Goal: Task Accomplishment & Management: Use online tool/utility

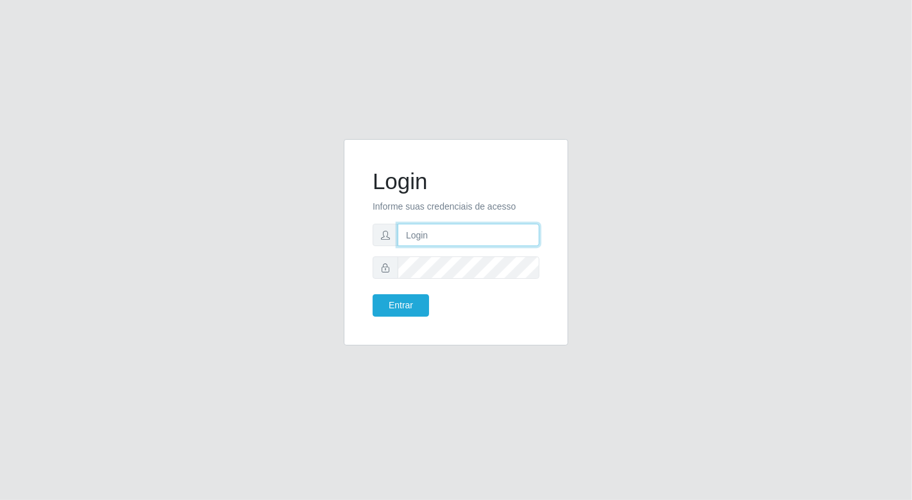
drag, startPoint x: 0, startPoint y: 0, endPoint x: 438, endPoint y: 234, distance: 496.2
click at [438, 234] on input "text" at bounding box center [469, 235] width 142 height 22
type input "[EMAIL_ADDRESS][DOMAIN_NAME]"
click at [373, 294] on button "Entrar" at bounding box center [401, 305] width 56 height 22
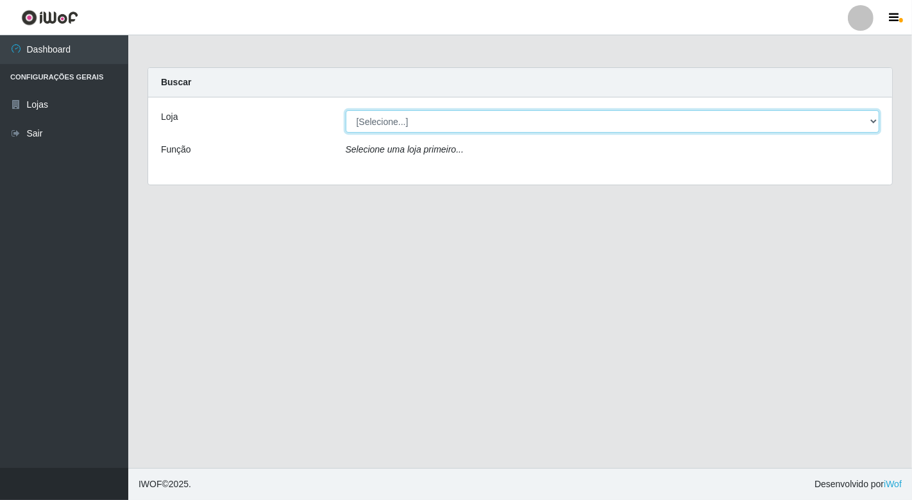
click at [876, 118] on select "[Selecione...] Nordestão - [GEOGRAPHIC_DATA]" at bounding box center [613, 121] width 534 height 22
select select "454"
click at [346, 110] on select "[Selecione...] Nordestão - [GEOGRAPHIC_DATA]" at bounding box center [613, 121] width 534 height 22
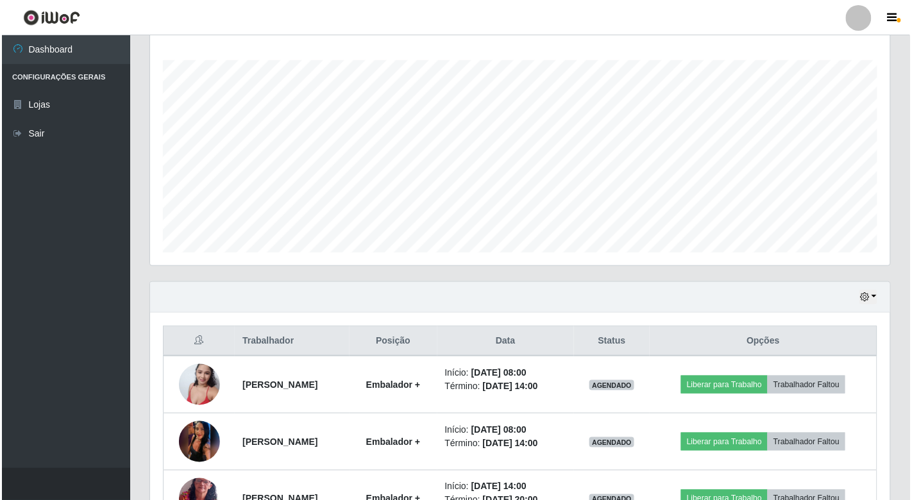
scroll to position [214, 0]
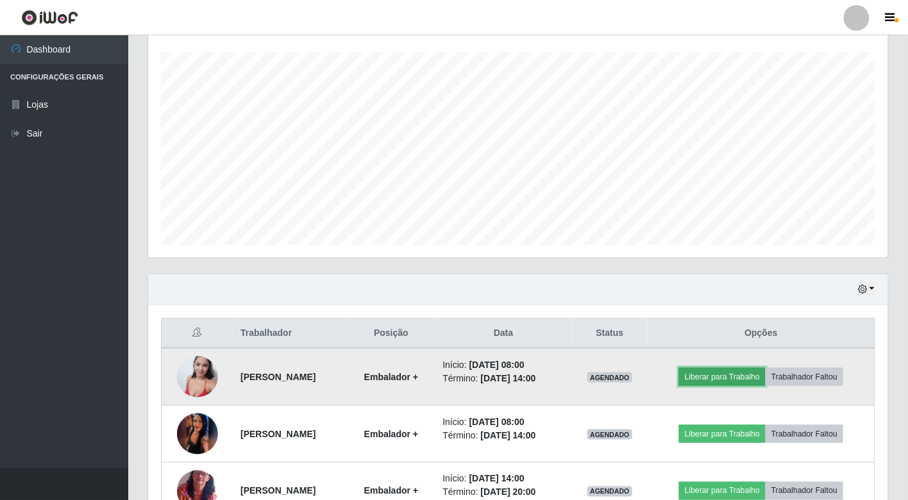
click at [726, 377] on button "Liberar para Trabalho" at bounding box center [722, 377] width 87 height 18
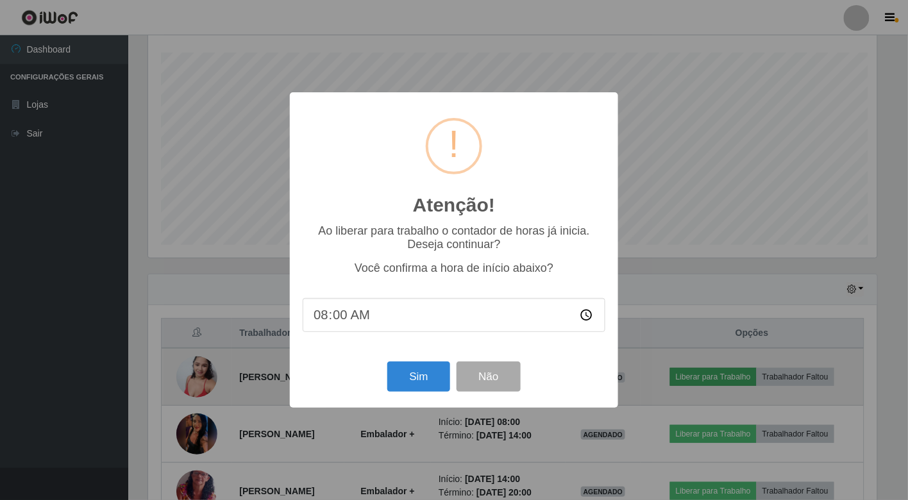
scroll to position [266, 733]
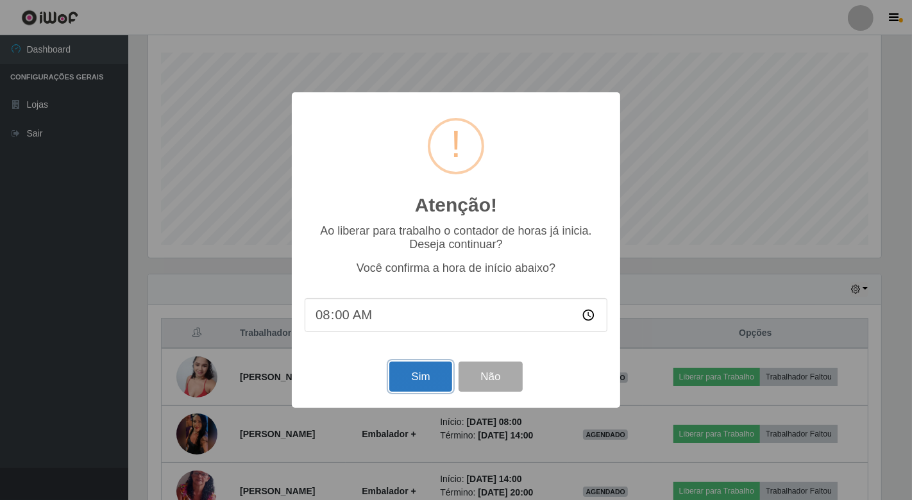
click at [421, 382] on button "Sim" at bounding box center [420, 377] width 62 height 30
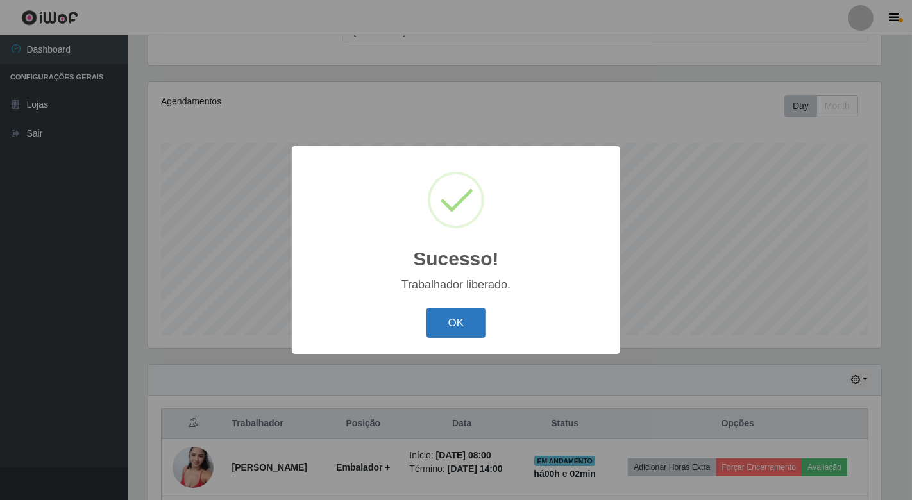
click at [463, 329] on button "OK" at bounding box center [457, 323] width 60 height 30
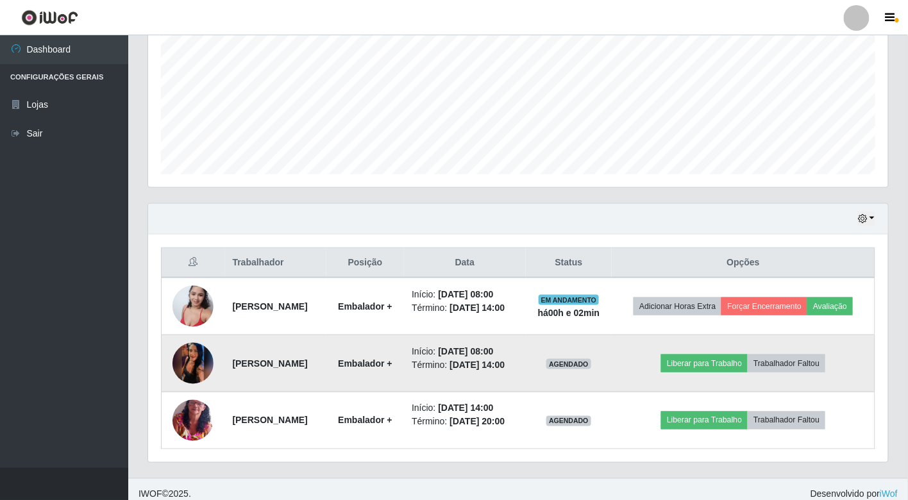
scroll to position [295, 0]
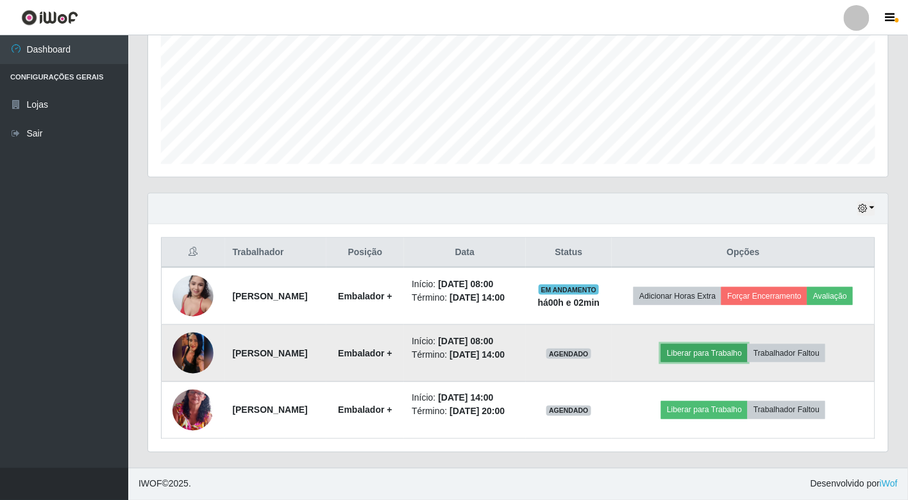
click at [701, 355] on button "Liberar para Trabalho" at bounding box center [704, 353] width 87 height 18
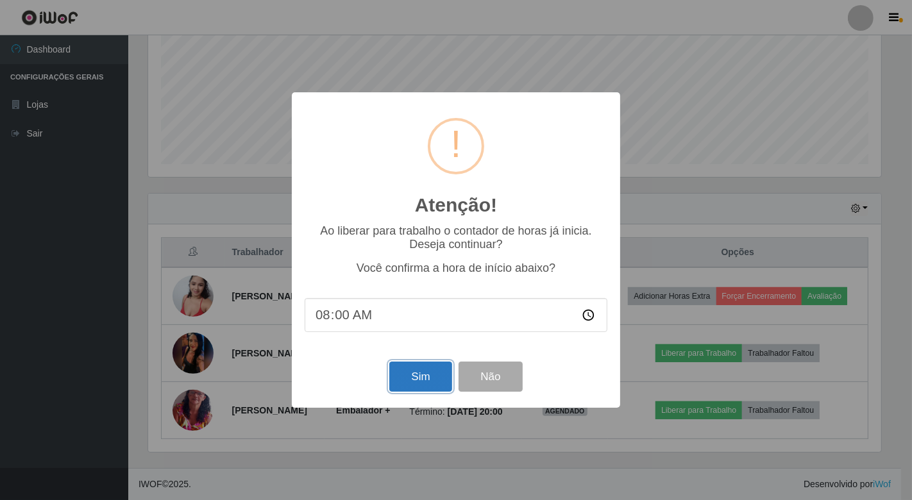
click at [423, 380] on button "Sim" at bounding box center [420, 377] width 62 height 30
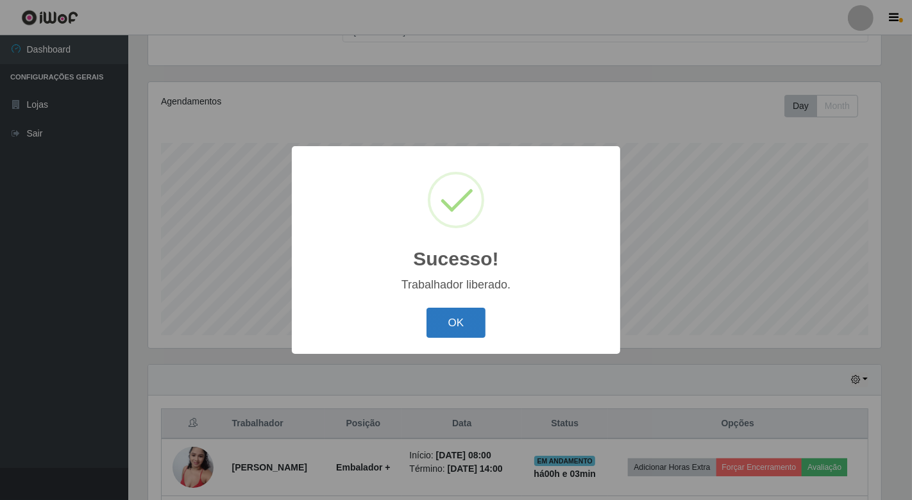
click at [454, 328] on button "OK" at bounding box center [457, 323] width 60 height 30
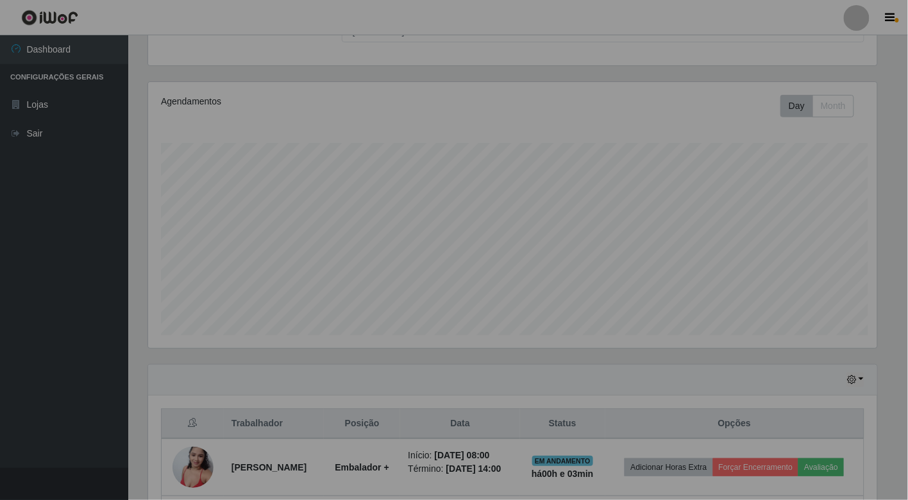
scroll to position [266, 740]
